Goal: Information Seeking & Learning: Check status

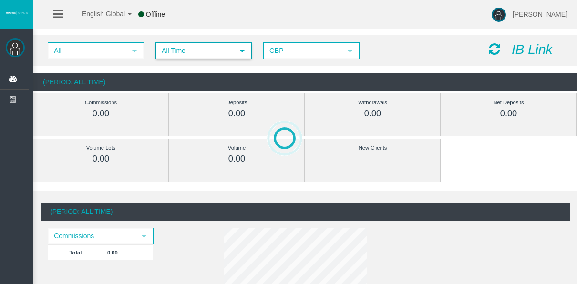
click at [174, 46] on span "All Time" at bounding box center [194, 50] width 77 height 15
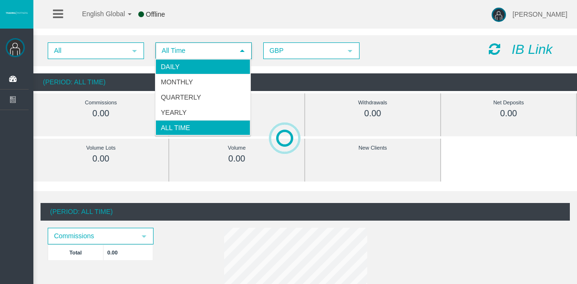
click at [185, 66] on li "Daily" at bounding box center [202, 66] width 95 height 15
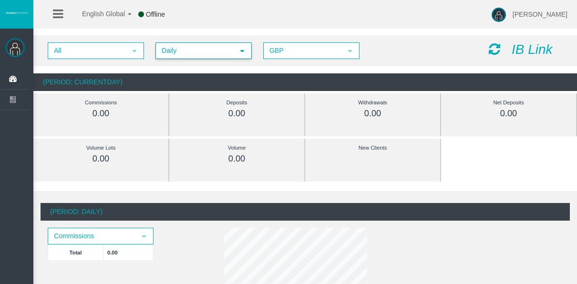
click at [169, 51] on span "Daily" at bounding box center [194, 50] width 77 height 15
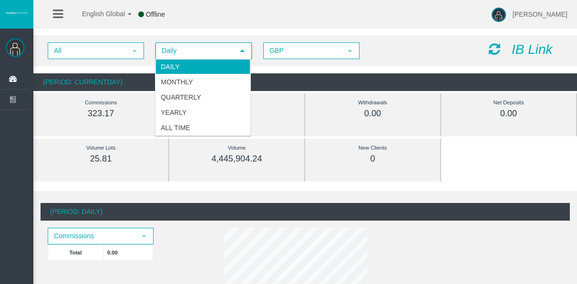
click at [217, 66] on li "Daily" at bounding box center [202, 66] width 95 height 15
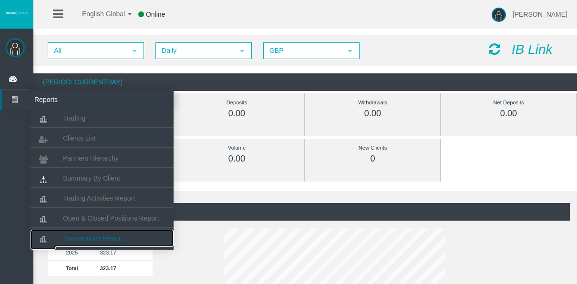
click at [95, 235] on span "Transactions Report" at bounding box center [93, 238] width 60 height 8
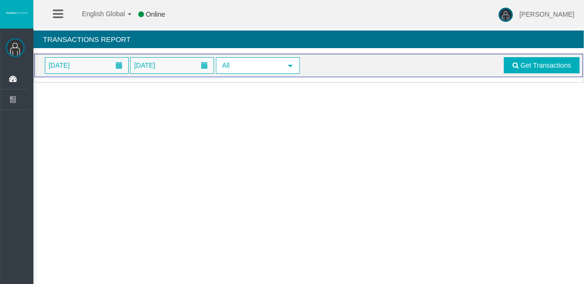
click at [503, 61] on span "Get Transactions" at bounding box center [540, 65] width 78 height 16
click at [504, 73] on span "Get Transactions" at bounding box center [540, 65] width 78 height 16
click at [505, 71] on link "Get Transactions" at bounding box center [542, 65] width 76 height 16
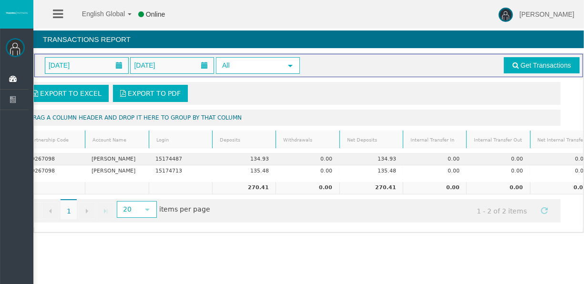
scroll to position [0, 47]
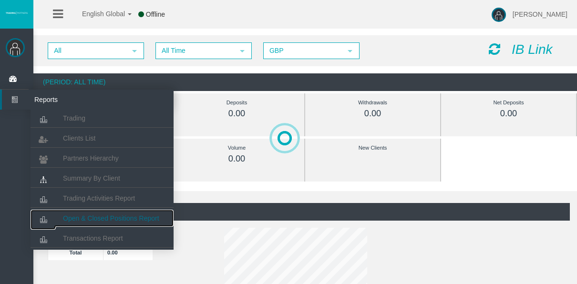
click at [88, 210] on link "Open & Closed Positions Report" at bounding box center [101, 218] width 143 height 17
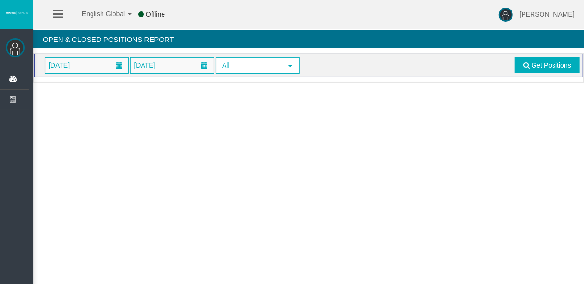
click at [538, 54] on div "[DATE] [DATE] All select Get Positions" at bounding box center [308, 65] width 548 height 23
click at [538, 58] on link "Get Positions" at bounding box center [547, 65] width 65 height 16
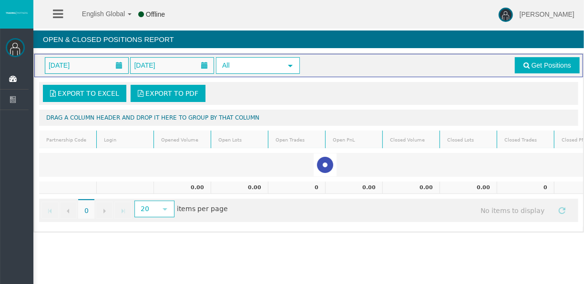
drag, startPoint x: 203, startPoint y: 263, endPoint x: 107, endPoint y: 239, distance: 99.0
click at [108, 239] on div "English Global 简体中文 English Global 日本語 한국어 Offline [PERSON_NAME] Help Log Out […" at bounding box center [292, 142] width 584 height 284
drag, startPoint x: 107, startPoint y: 239, endPoint x: 304, endPoint y: 273, distance: 200.5
click at [304, 273] on div "English Global 简体中文 English Global 日本語 한국어 Offline [PERSON_NAME] Help Log Out […" at bounding box center [292, 142] width 584 height 284
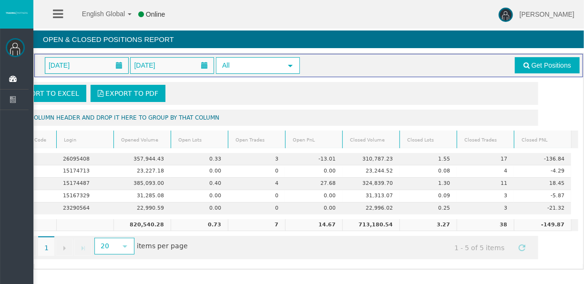
scroll to position [0, 47]
click at [101, 65] on span "[DATE]" at bounding box center [86, 66] width 83 height 16
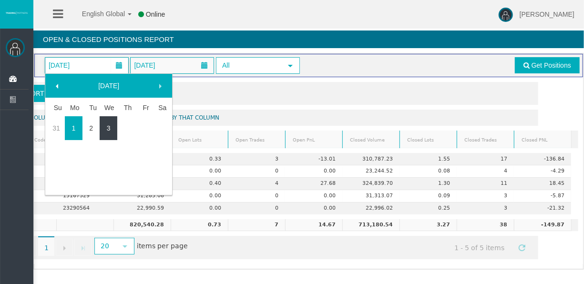
click at [104, 116] on td "3" at bounding box center [109, 128] width 18 height 24
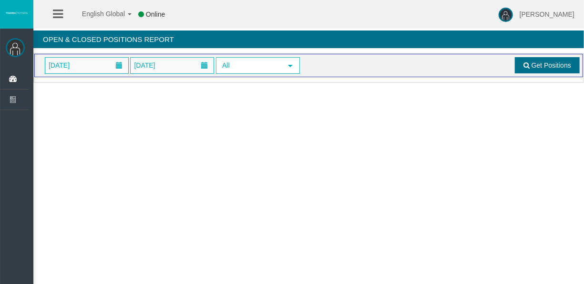
click at [533, 59] on link "Get Positions" at bounding box center [547, 65] width 65 height 16
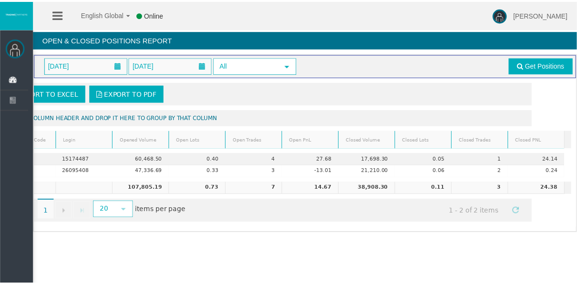
scroll to position [0, 0]
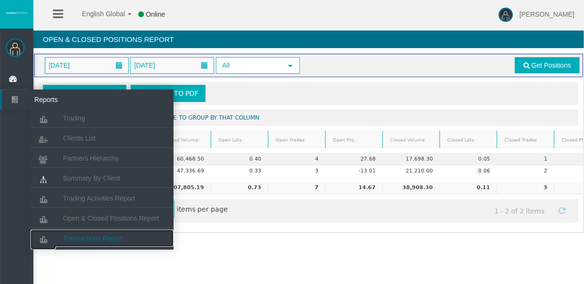
click at [103, 238] on span "Transactions Report" at bounding box center [93, 238] width 60 height 8
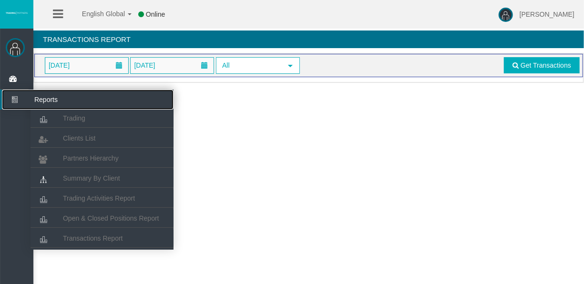
click at [24, 100] on icon at bounding box center [14, 100] width 25 height 20
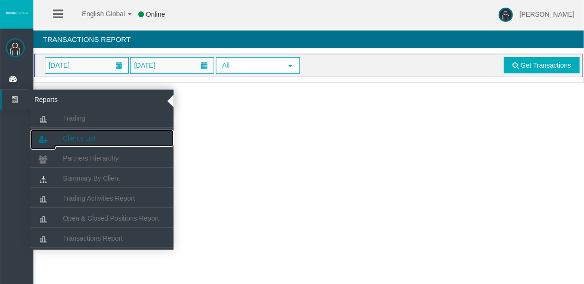
click at [81, 135] on span "Clients List" at bounding box center [79, 138] width 32 height 8
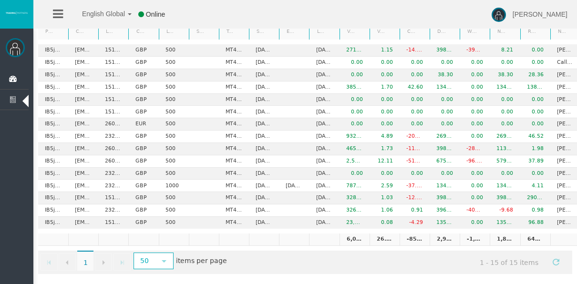
scroll to position [100, 0]
click at [418, 266] on div "Export to Excel Export to PDF Drag a column header and drop it here to group by…" at bounding box center [304, 118] width 543 height 322
click at [418, 266] on div "Go to the first page Go to the previous page 1 1 Go to the next page Go to the …" at bounding box center [305, 262] width 534 height 23
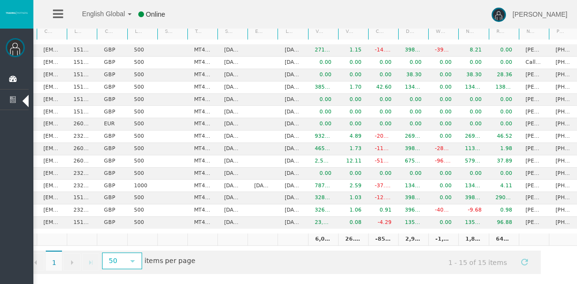
scroll to position [0, 0]
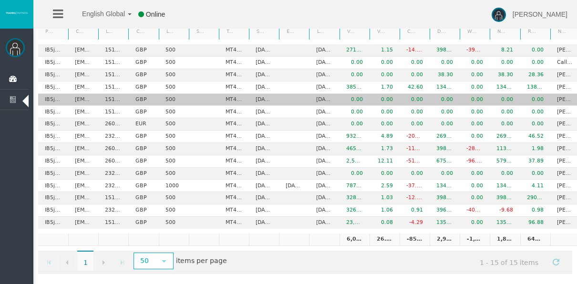
click at [76, 94] on td "[EMAIL_ADDRESS][DOMAIN_NAME]" at bounding box center [83, 100] width 30 height 12
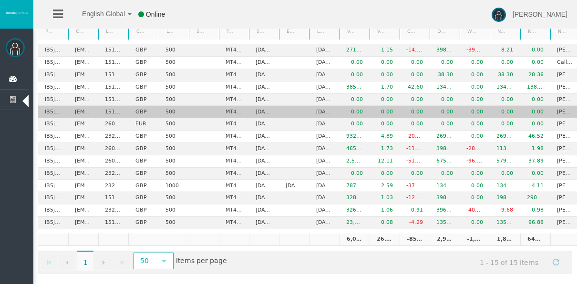
click at [77, 106] on td "[EMAIL_ADDRESS][DOMAIN_NAME]" at bounding box center [83, 112] width 30 height 12
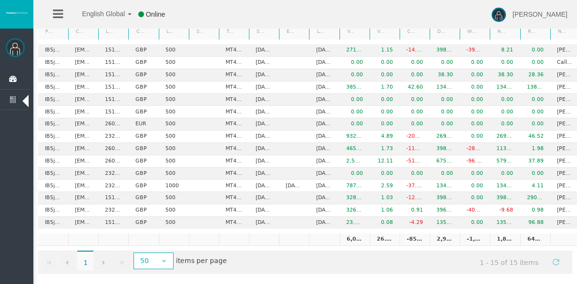
drag, startPoint x: 243, startPoint y: 270, endPoint x: 285, endPoint y: 275, distance: 42.7
click at [285, 275] on div "Export to Excel Export to PDF Drag a column header and drop it here to group by…" at bounding box center [304, 118] width 543 height 322
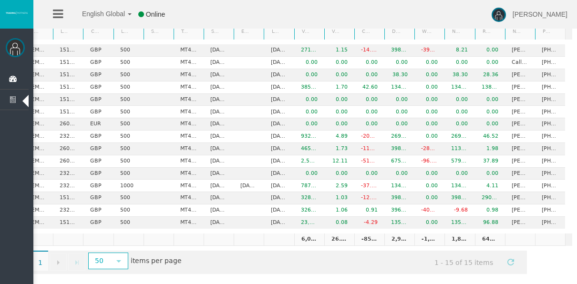
scroll to position [0, 52]
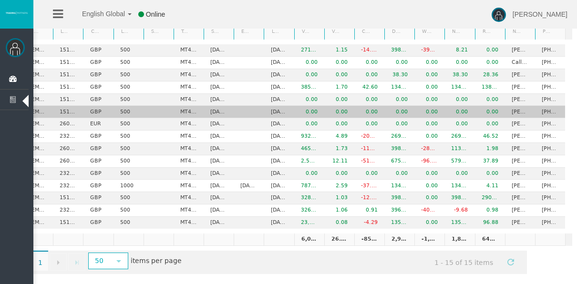
click at [514, 106] on td "[PERSON_NAME]" at bounding box center [520, 112] width 30 height 12
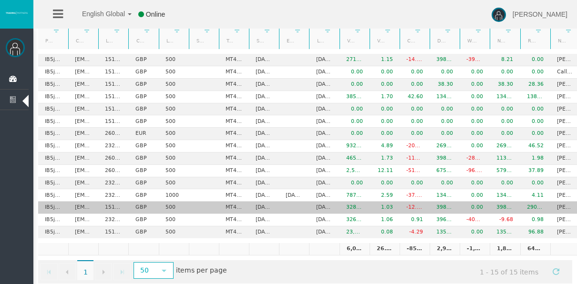
scroll to position [100, 0]
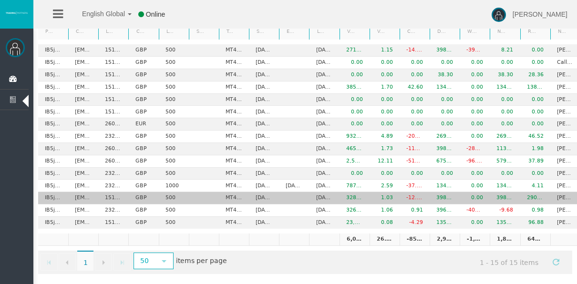
click at [224, 196] on td "MT4 LiveFloatingSpreadAccount" at bounding box center [234, 198] width 30 height 12
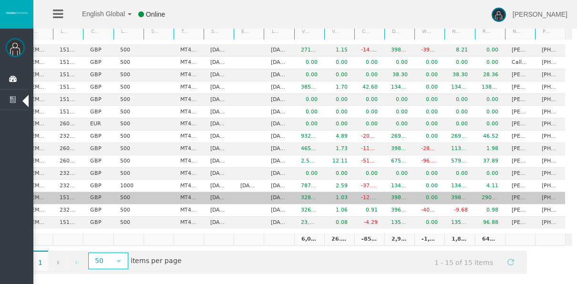
scroll to position [0, 0]
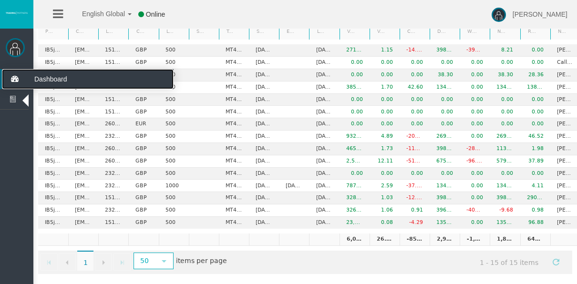
click at [15, 70] on icon at bounding box center [14, 79] width 25 height 20
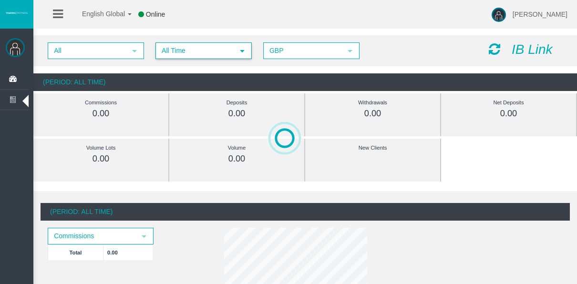
click at [229, 51] on span "All Time" at bounding box center [194, 50] width 77 height 15
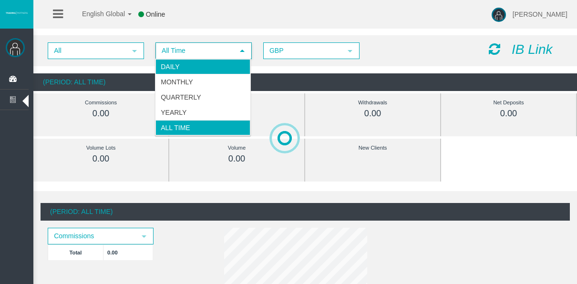
click at [221, 71] on li "Daily" at bounding box center [202, 66] width 95 height 15
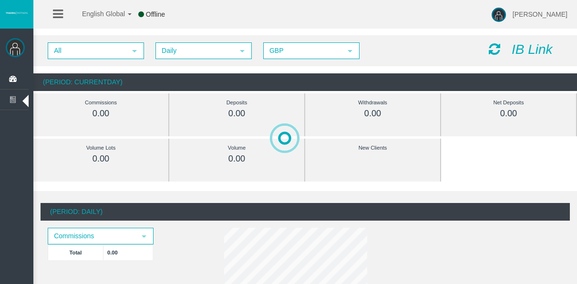
click at [219, 107] on div "Deposits" at bounding box center [237, 102] width 92 height 11
click at [259, 103] on div "Deposits" at bounding box center [237, 102] width 92 height 11
click at [230, 70] on div "All select Daily select 4 GBP select GBP IB Link (Period: CurrentDay) Commissio…" at bounding box center [304, 62] width 543 height 65
click at [247, 66] on div "All select Daily select 4 GBP select GBP IB Link (Period: CurrentDay) Commissio…" at bounding box center [304, 62] width 543 height 65
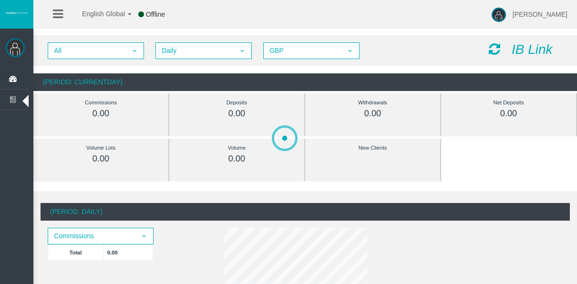
drag, startPoint x: 247, startPoint y: 66, endPoint x: 339, endPoint y: 71, distance: 91.6
click at [339, 71] on div "All select Daily select 4 GBP select GBP IB Link (Period: CurrentDay) Commissio…" at bounding box center [304, 62] width 543 height 65
click at [338, 71] on div "All select Daily select 4 GBP select GBP IB Link (Period: CurrentDay) Commissio…" at bounding box center [304, 62] width 543 height 65
click at [227, 113] on div "0.00" at bounding box center [237, 113] width 92 height 11
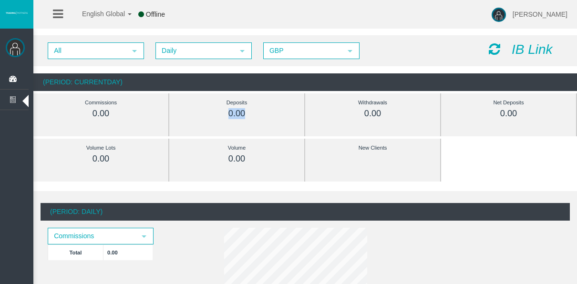
drag, startPoint x: 227, startPoint y: 113, endPoint x: 241, endPoint y: 120, distance: 15.1
click at [241, 120] on div "Deposits 0.00" at bounding box center [236, 108] width 106 height 30
click at [250, 118] on div "0.00" at bounding box center [237, 113] width 92 height 11
click at [211, 51] on span "Daily" at bounding box center [194, 50] width 77 height 15
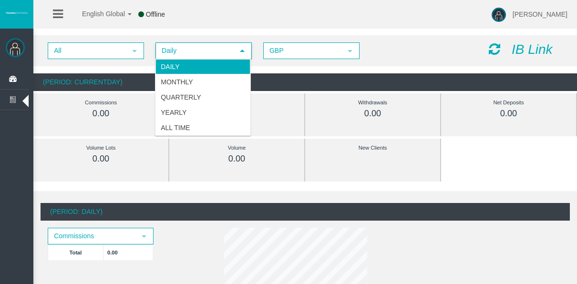
click at [211, 61] on li "Daily" at bounding box center [202, 66] width 95 height 15
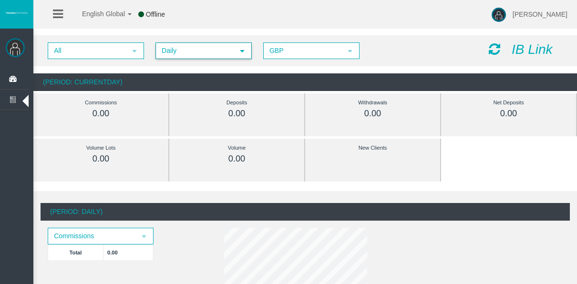
click at [204, 50] on span "Daily" at bounding box center [194, 50] width 77 height 15
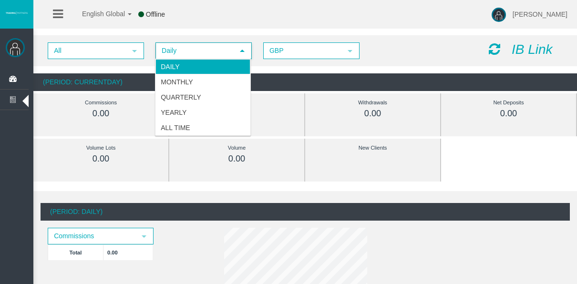
click at [206, 63] on li "Daily" at bounding box center [202, 66] width 95 height 15
